Goal: Information Seeking & Learning: Learn about a topic

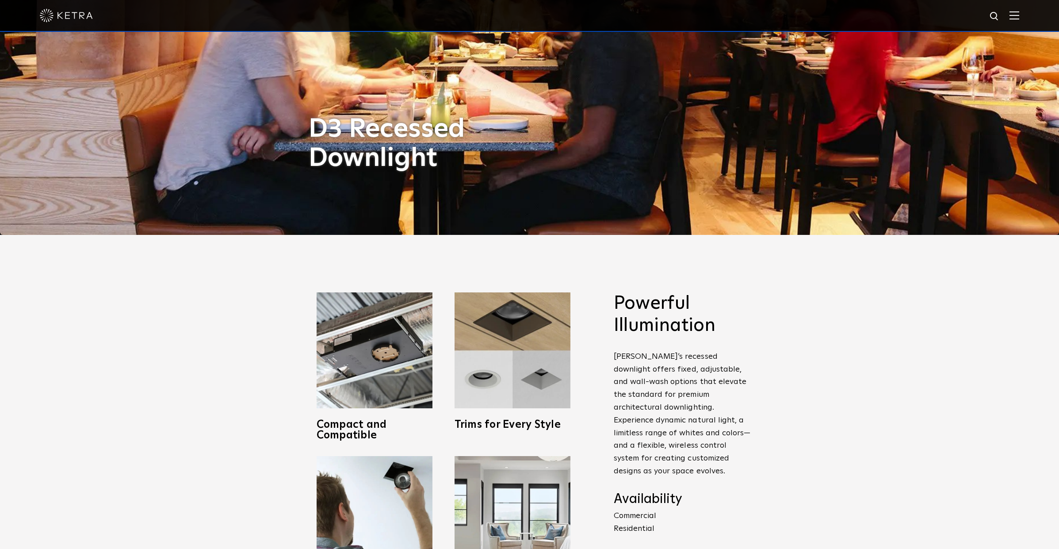
scroll to position [360, 0]
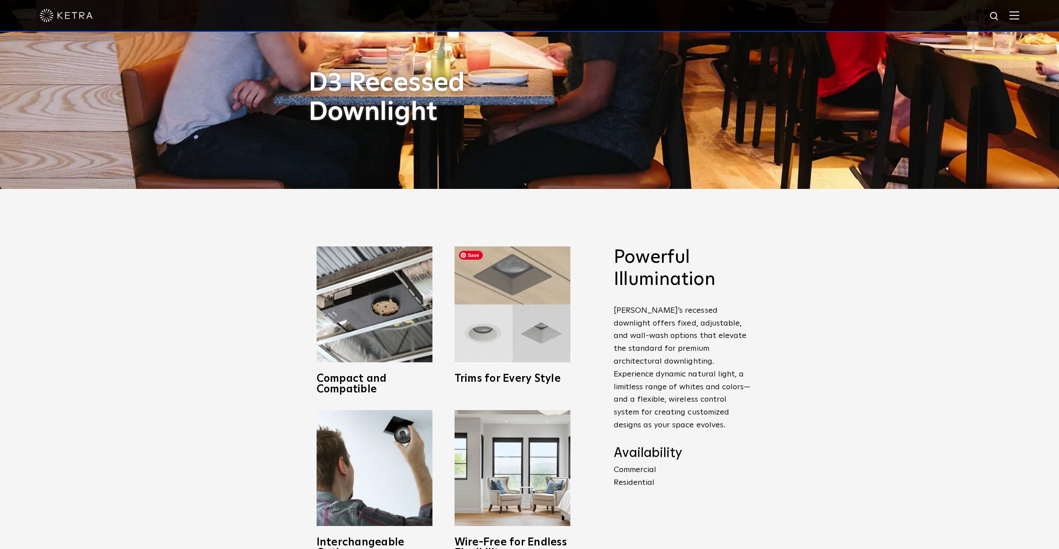
click at [533, 340] on img at bounding box center [513, 304] width 116 height 116
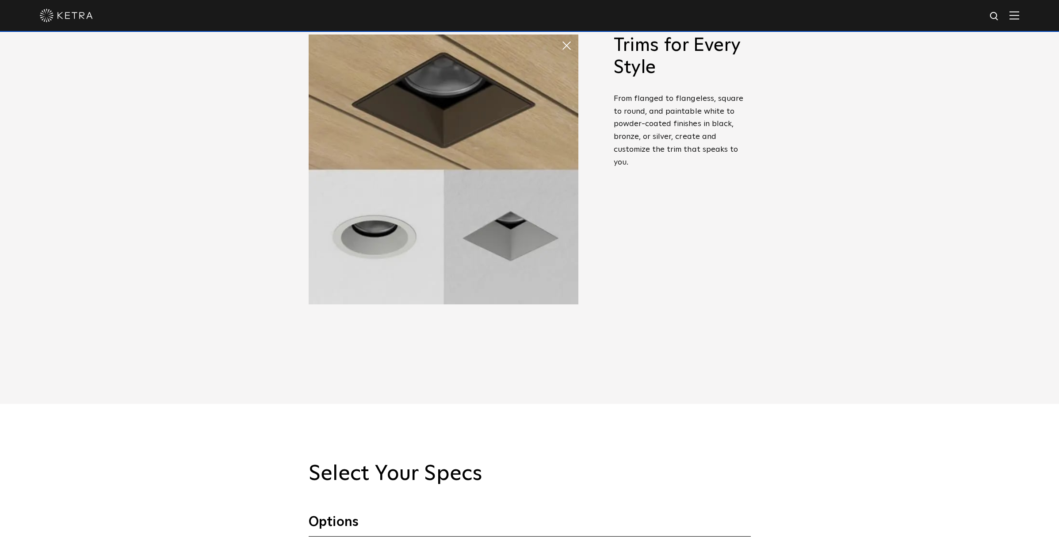
scroll to position [404, 0]
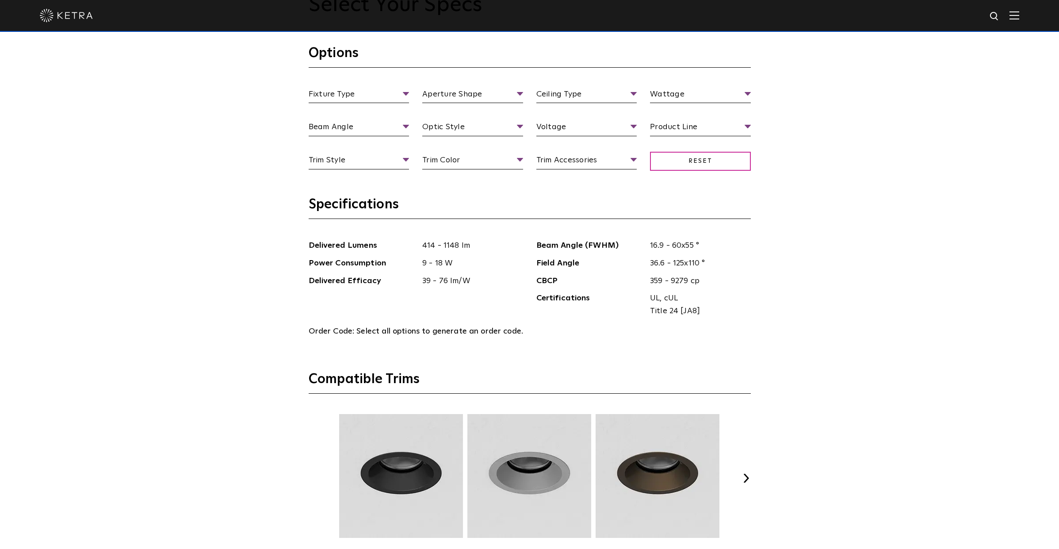
scroll to position [1183, 0]
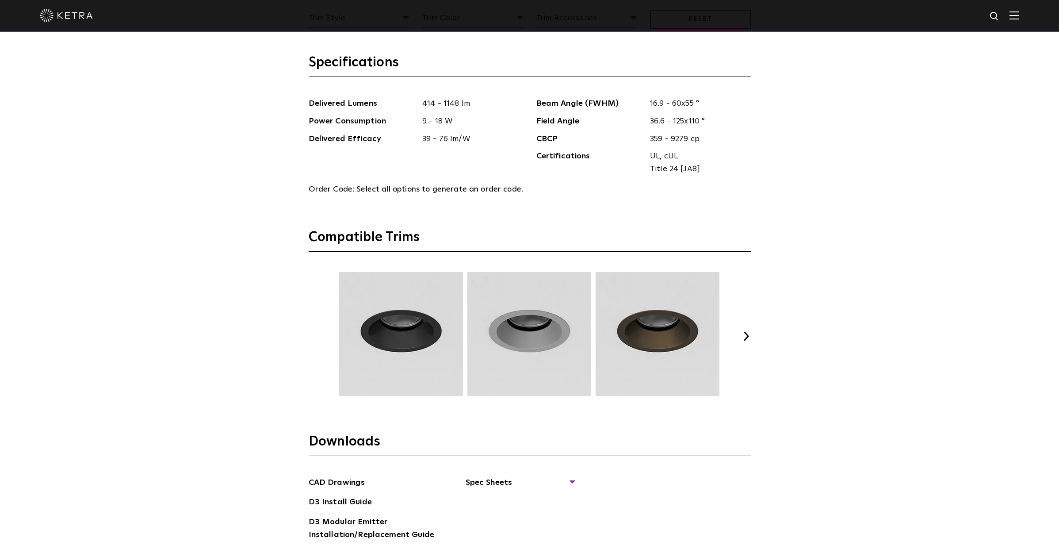
click at [748, 336] on button "Next" at bounding box center [746, 336] width 9 height 9
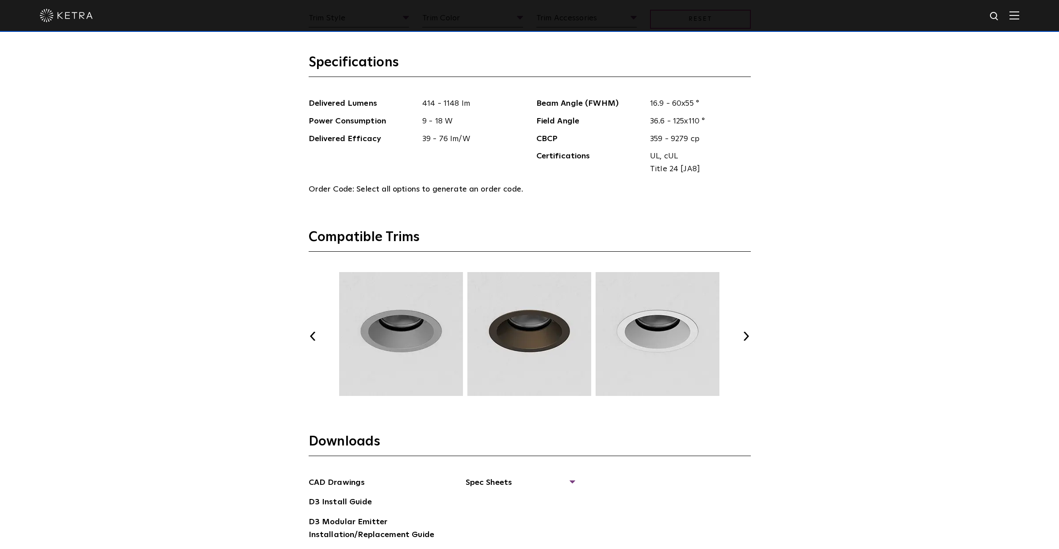
click at [748, 336] on button "Next" at bounding box center [746, 336] width 9 height 9
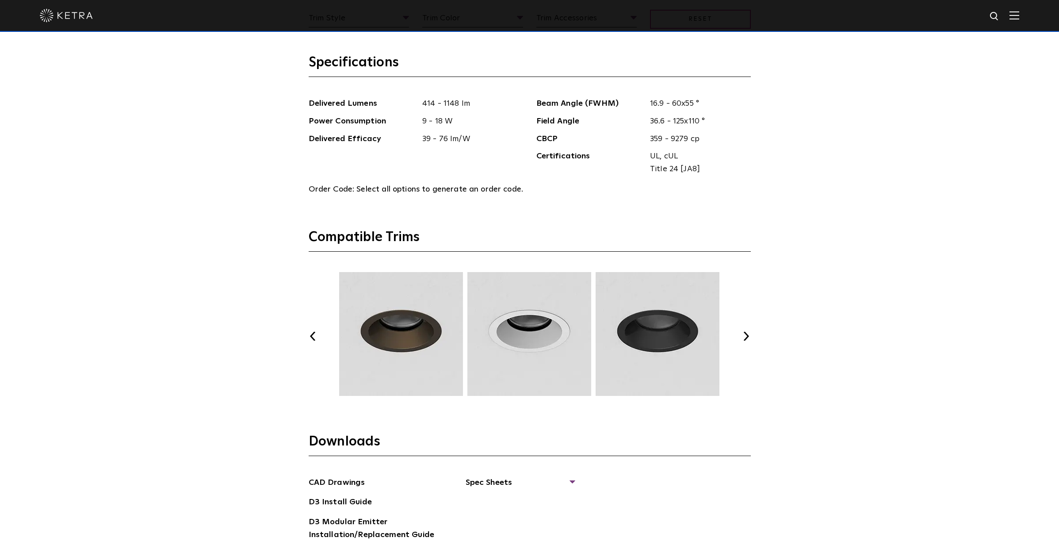
click at [748, 336] on button "Next" at bounding box center [746, 336] width 9 height 9
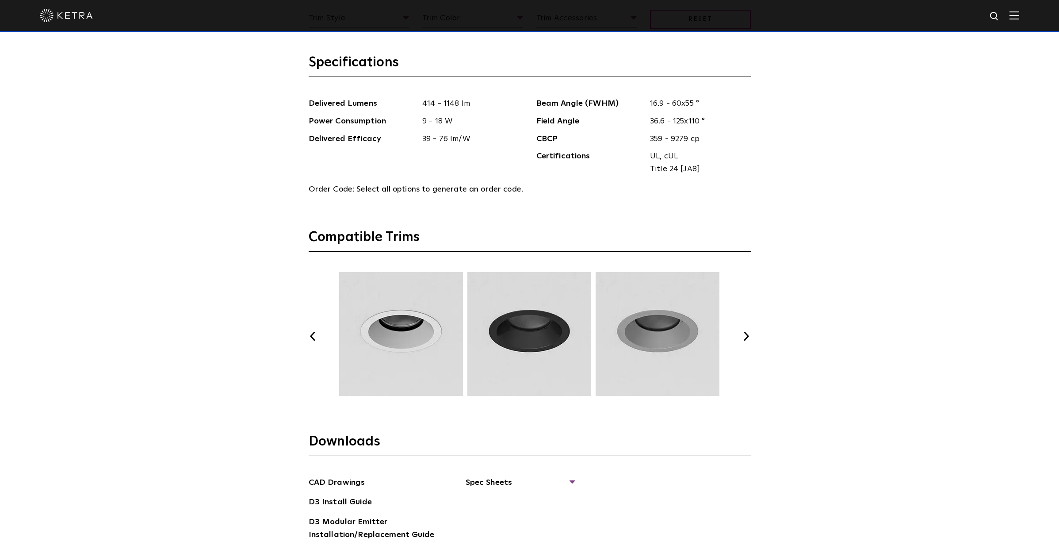
click at [748, 336] on button "Next" at bounding box center [746, 336] width 9 height 9
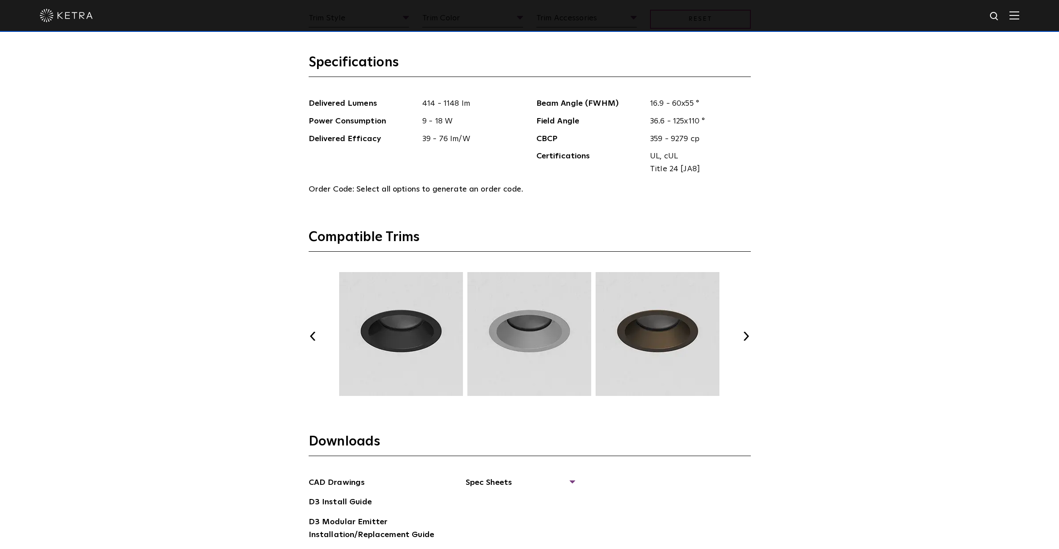
click at [748, 336] on button "Next" at bounding box center [746, 336] width 9 height 9
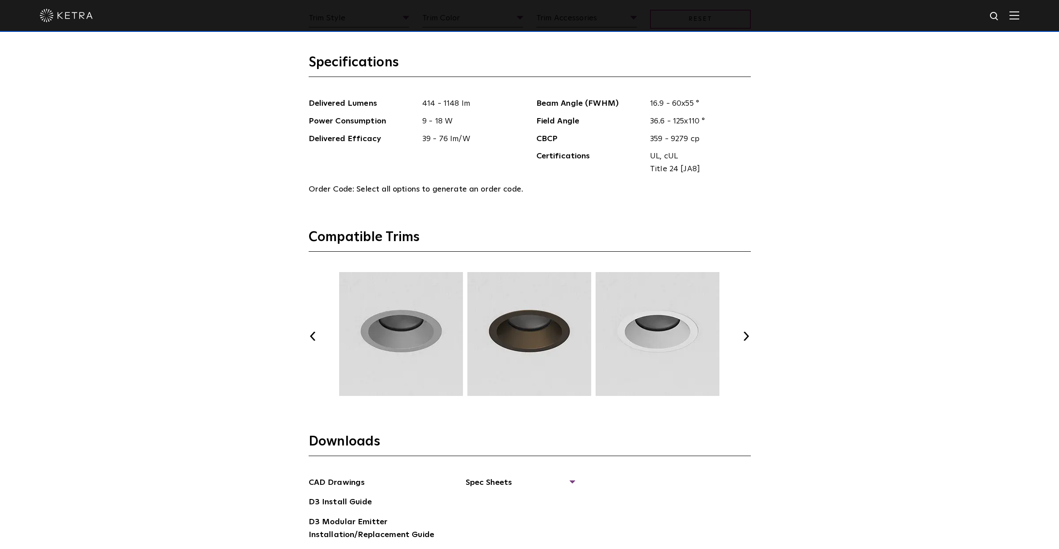
click at [748, 336] on button "Next" at bounding box center [746, 336] width 9 height 9
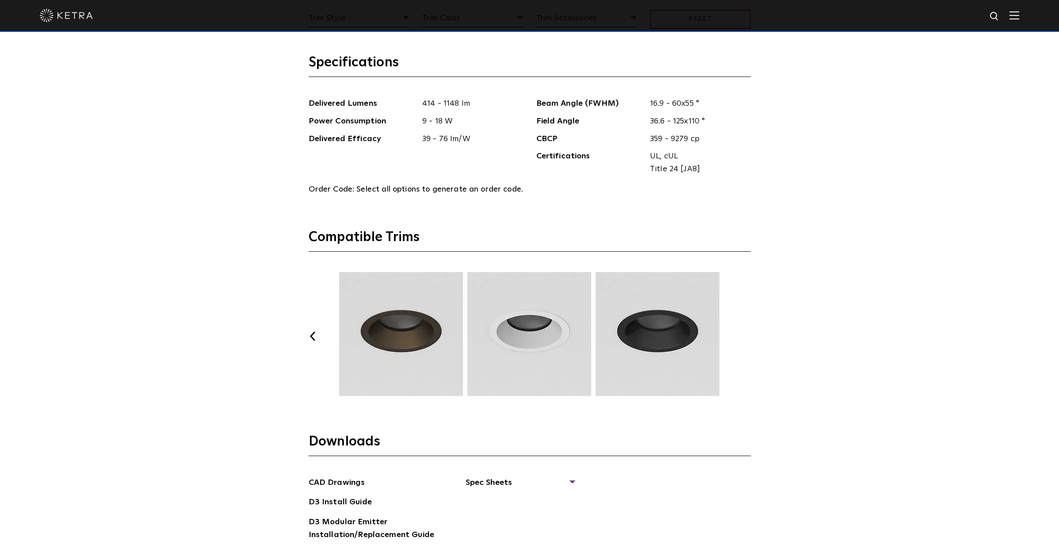
click at [748, 336] on button "Next" at bounding box center [746, 336] width 9 height 9
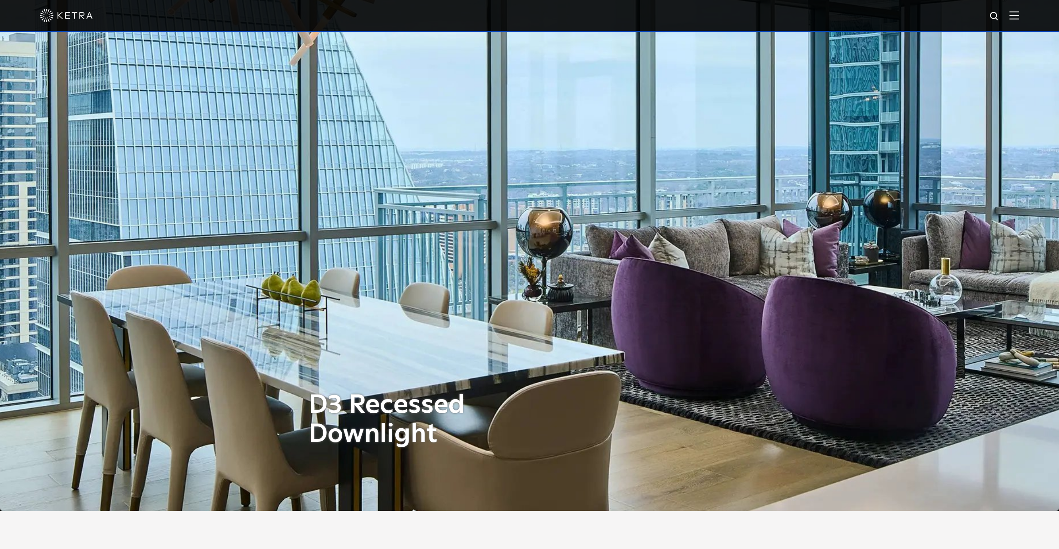
scroll to position [0, 0]
